Goal: Information Seeking & Learning: Check status

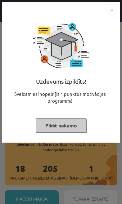
click at [52, 128] on button "Pildīt nākamo" at bounding box center [61, 126] width 51 height 14
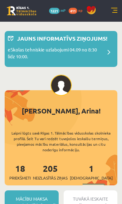
click at [113, 9] on link at bounding box center [114, 11] width 6 height 6
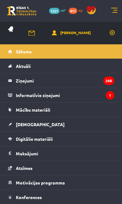
click at [45, 123] on link "[DEMOGRAPHIC_DATA]" at bounding box center [61, 124] width 106 height 14
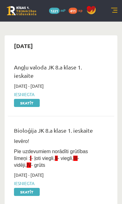
scroll to position [16, 0]
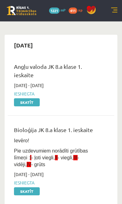
click at [109, 11] on div "7 Dāvanas 1221 mP 411 xp" at bounding box center [61, 11] width 122 height 22
click at [112, 8] on link at bounding box center [114, 11] width 6 height 6
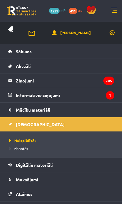
click at [32, 149] on link "Izlabotās" at bounding box center [62, 149] width 106 height 6
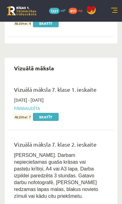
scroll to position [6219, 0]
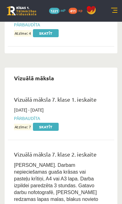
click at [109, 11] on div "7 Dāvanas 1221 mP 411 xp" at bounding box center [61, 11] width 122 height 22
click at [111, 10] on link at bounding box center [114, 11] width 6 height 6
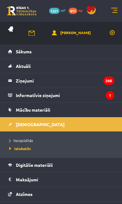
click at [62, 139] on link "Neizpildītās" at bounding box center [62, 141] width 106 height 6
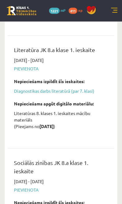
scroll to position [821, 0]
